Goal: Transaction & Acquisition: Purchase product/service

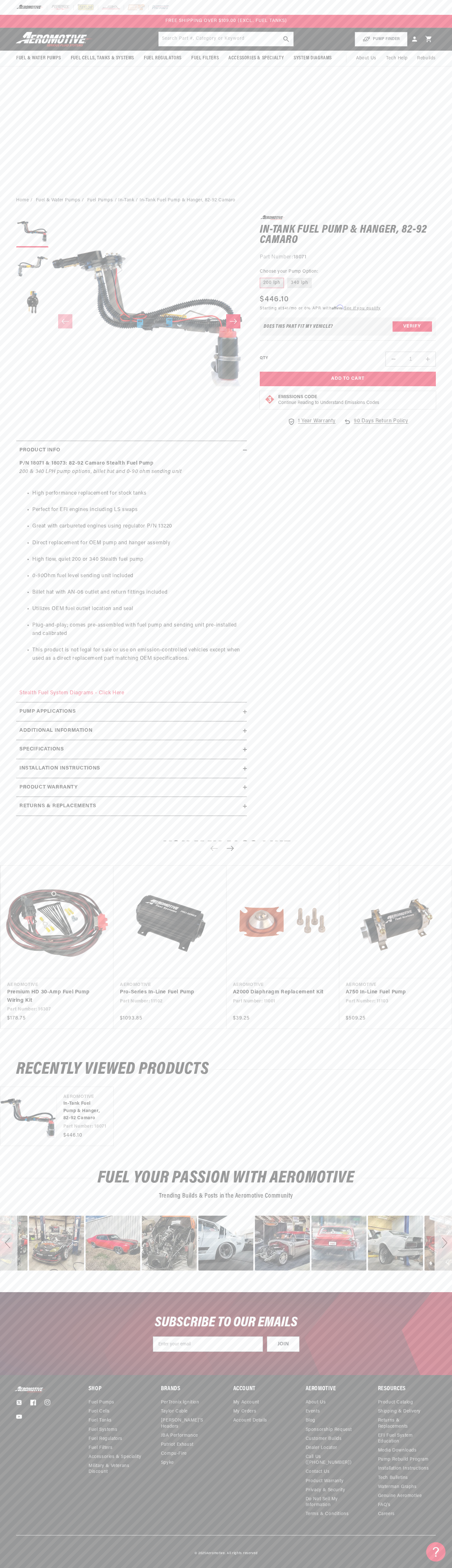
click at [422, 13] on div at bounding box center [226, 7] width 452 height 15
click at [433, 240] on h1 "In-Tank Fuel Pump & Hanger, 82-92 Camaro" at bounding box center [347, 234] width 176 height 20
click at [174, 1563] on html "Skip to content Your cart Your cart is empty Loading... You may also like Subto…" at bounding box center [226, 784] width 452 height 1568
click at [31, 54] on summary "Fuel & Water Pumps" at bounding box center [39, 58] width 55 height 15
